Goal: Information Seeking & Learning: Check status

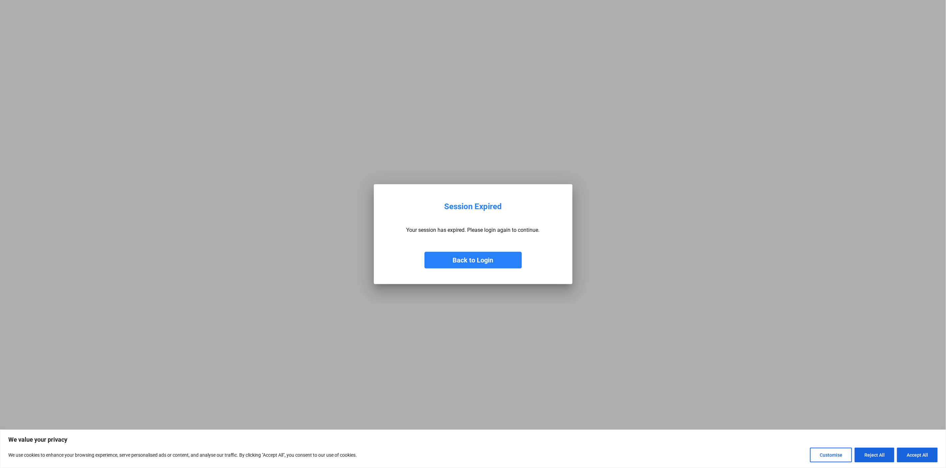
click at [461, 260] on button "Back to Login" at bounding box center [473, 260] width 97 height 17
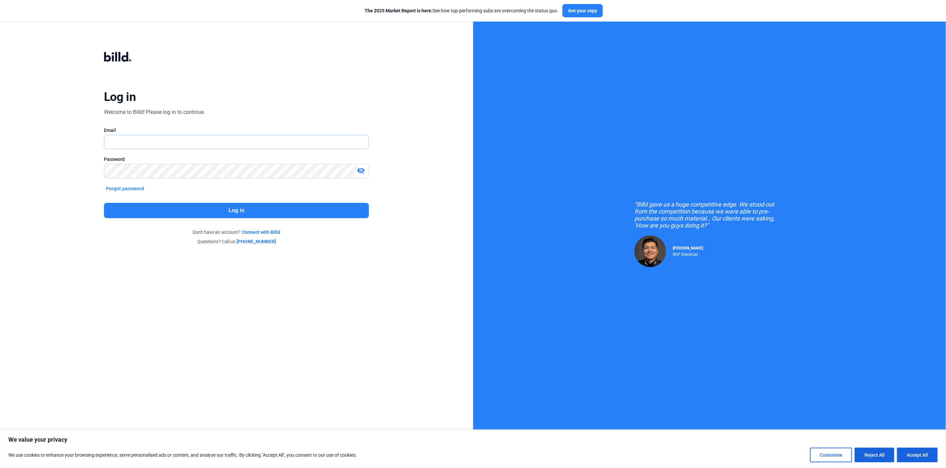
type input "[PERSON_NAME][EMAIL_ADDRESS][DOMAIN_NAME]"
click at [201, 213] on button "Log in" at bounding box center [236, 210] width 265 height 15
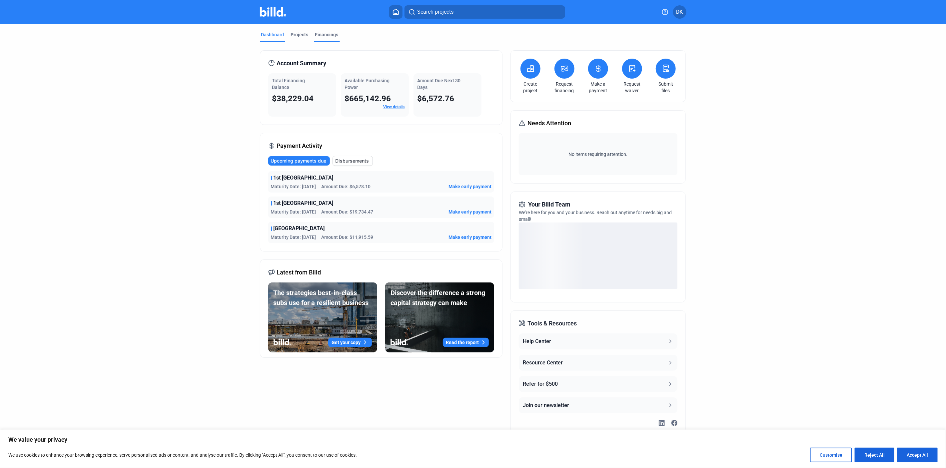
click at [320, 35] on div "Financings" at bounding box center [326, 34] width 23 height 7
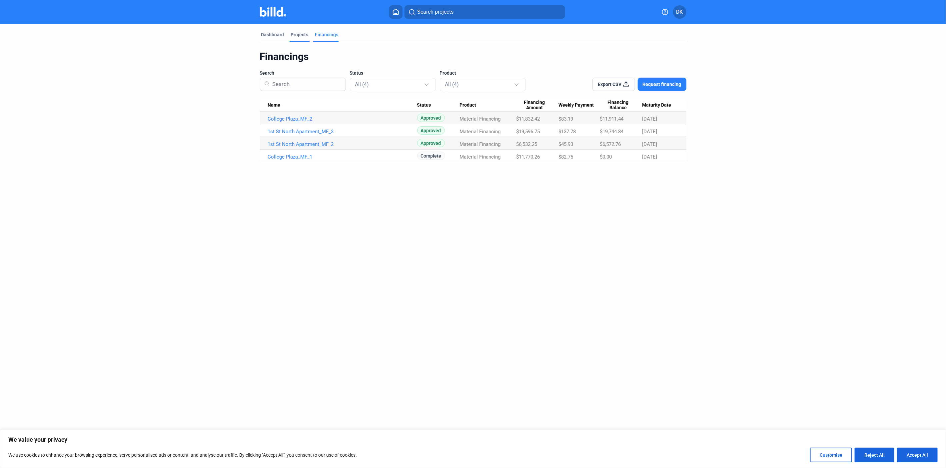
click at [297, 35] on div "Projects" at bounding box center [300, 34] width 18 height 7
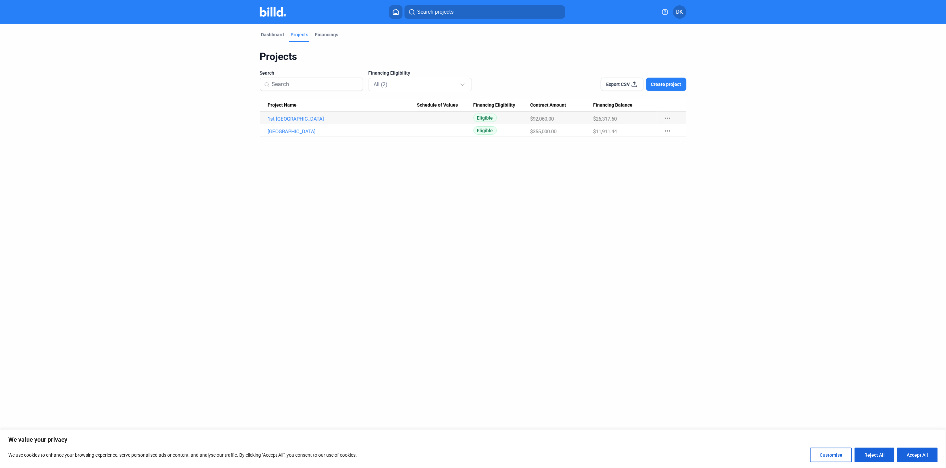
click at [287, 119] on link "1st [GEOGRAPHIC_DATA]" at bounding box center [342, 119] width 149 height 6
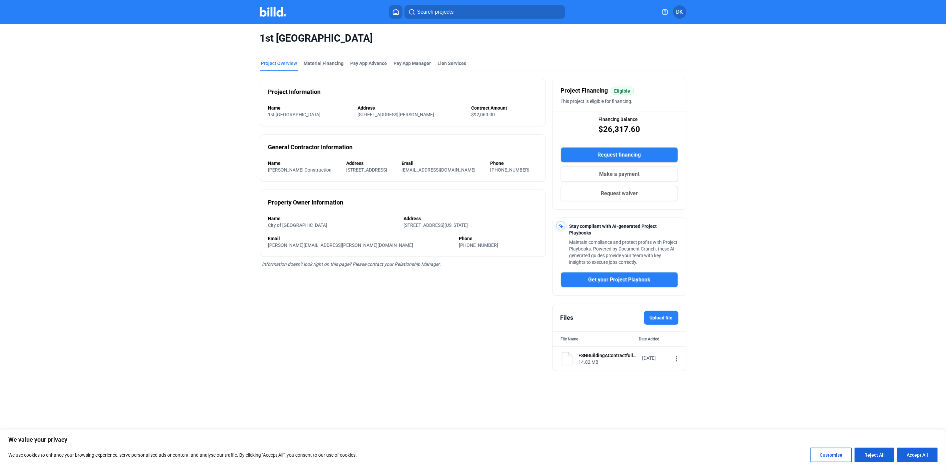
click at [605, 359] on div "FSNBuildingAContractfullyexecuted.pdf" at bounding box center [608, 355] width 59 height 7
click at [583, 359] on div "FSNBuildingAContractfullyexecuted.pdf" at bounding box center [608, 355] width 59 height 7
click at [565, 361] on img at bounding box center [567, 358] width 13 height 13
click at [673, 363] on mat-icon "more_vert" at bounding box center [677, 359] width 8 height 8
click at [676, 371] on div "View" at bounding box center [716, 375] width 83 height 16
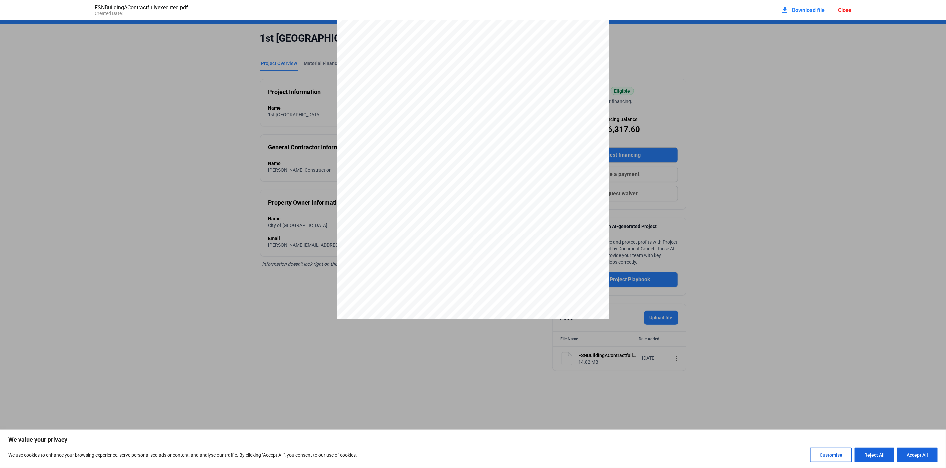
scroll to position [6804, 0]
click at [492, 369] on pdf-viewer at bounding box center [473, 207] width 946 height 375
click at [849, 9] on div "Close" at bounding box center [844, 10] width 13 height 6
